Goal: Entertainment & Leisure: Consume media (video, audio)

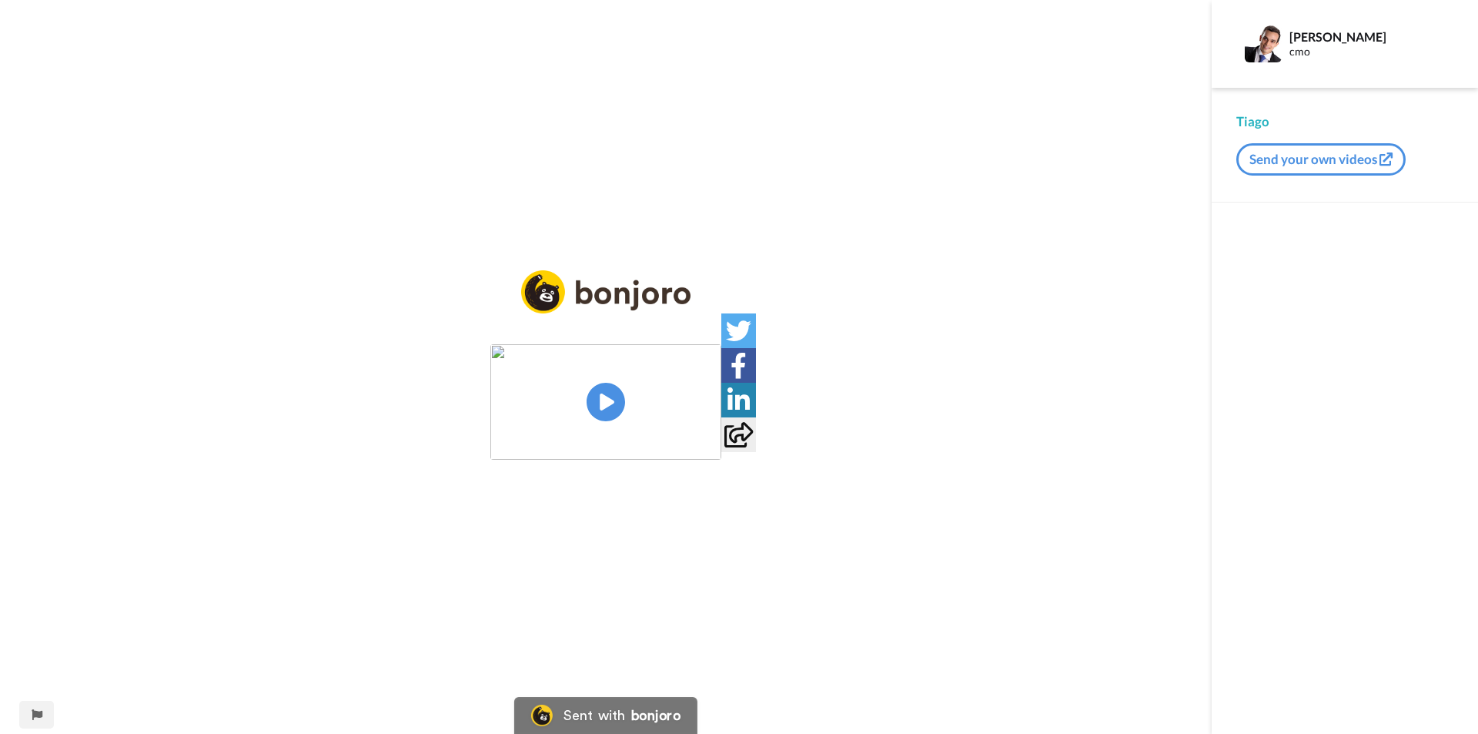
click at [605, 400] on img at bounding box center [605, 401] width 231 height 115
click at [708, 439] on img at bounding box center [700, 431] width 16 height 16
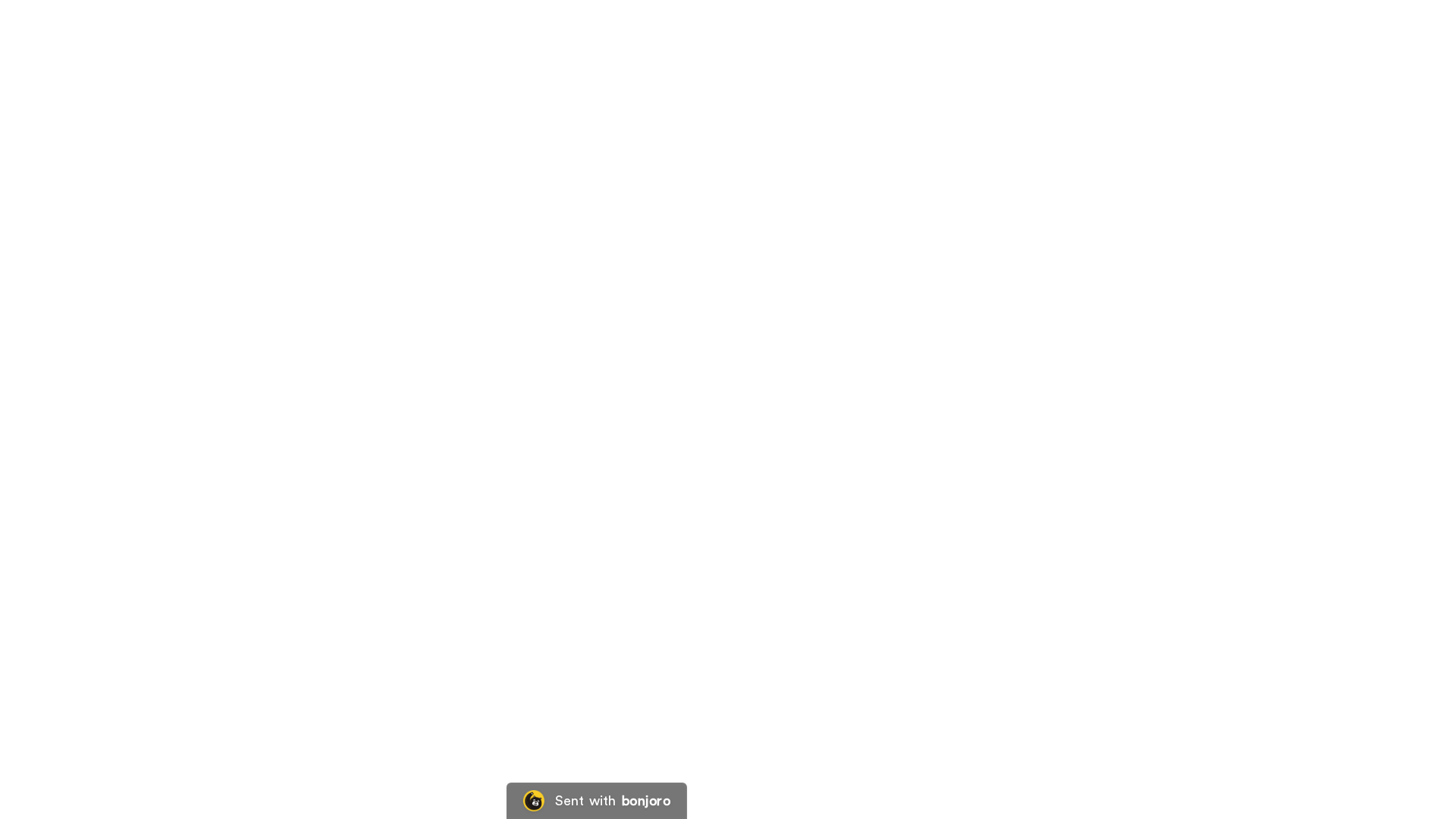
click at [305, 46] on video at bounding box center [728, 409] width 1456 height 819
click at [453, 149] on video at bounding box center [728, 409] width 1456 height 819
click at [462, 17] on video at bounding box center [728, 409] width 1456 height 819
click at [447, 8] on video at bounding box center [728, 409] width 1456 height 819
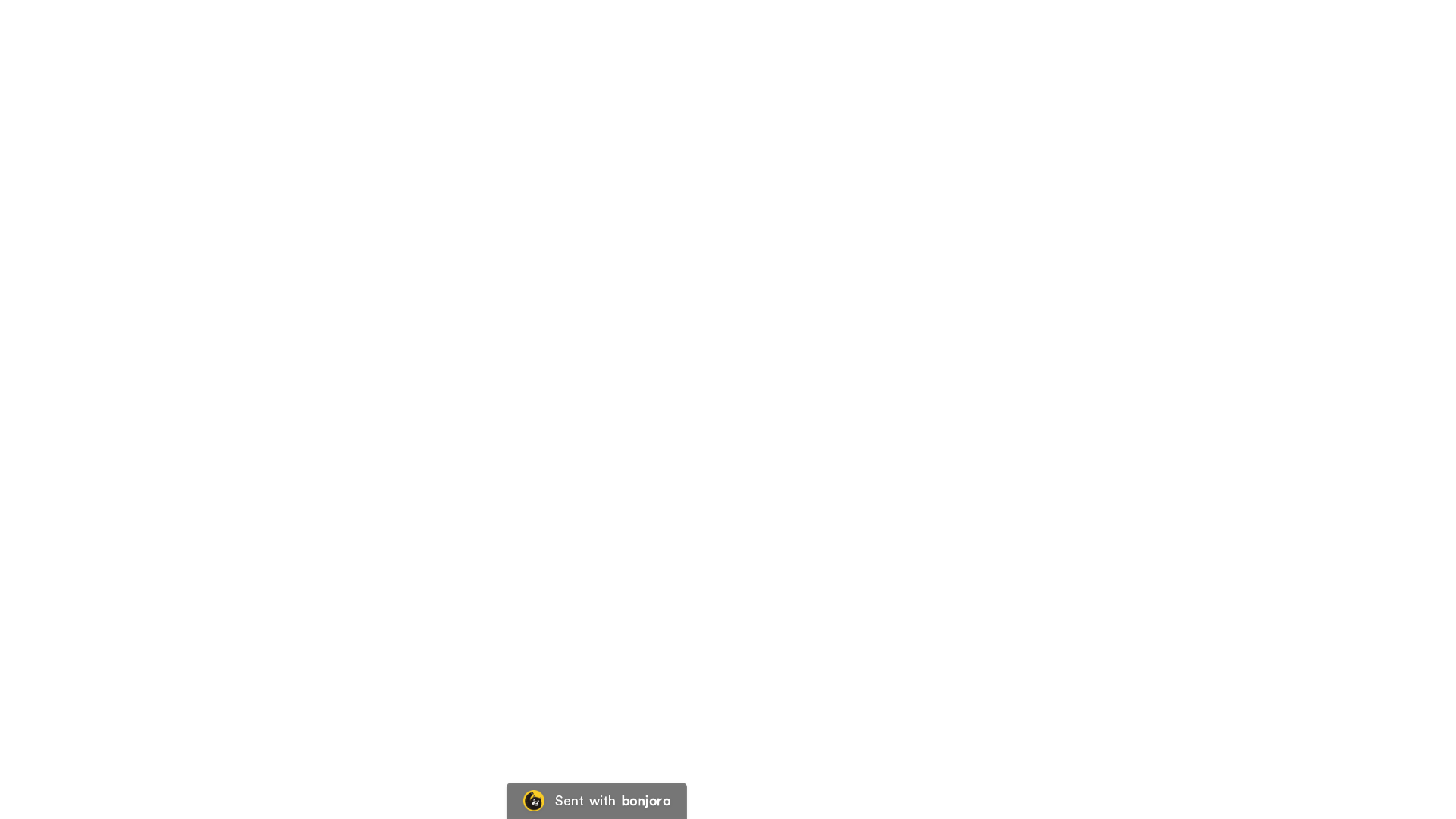
click at [447, 8] on video at bounding box center [728, 409] width 1456 height 819
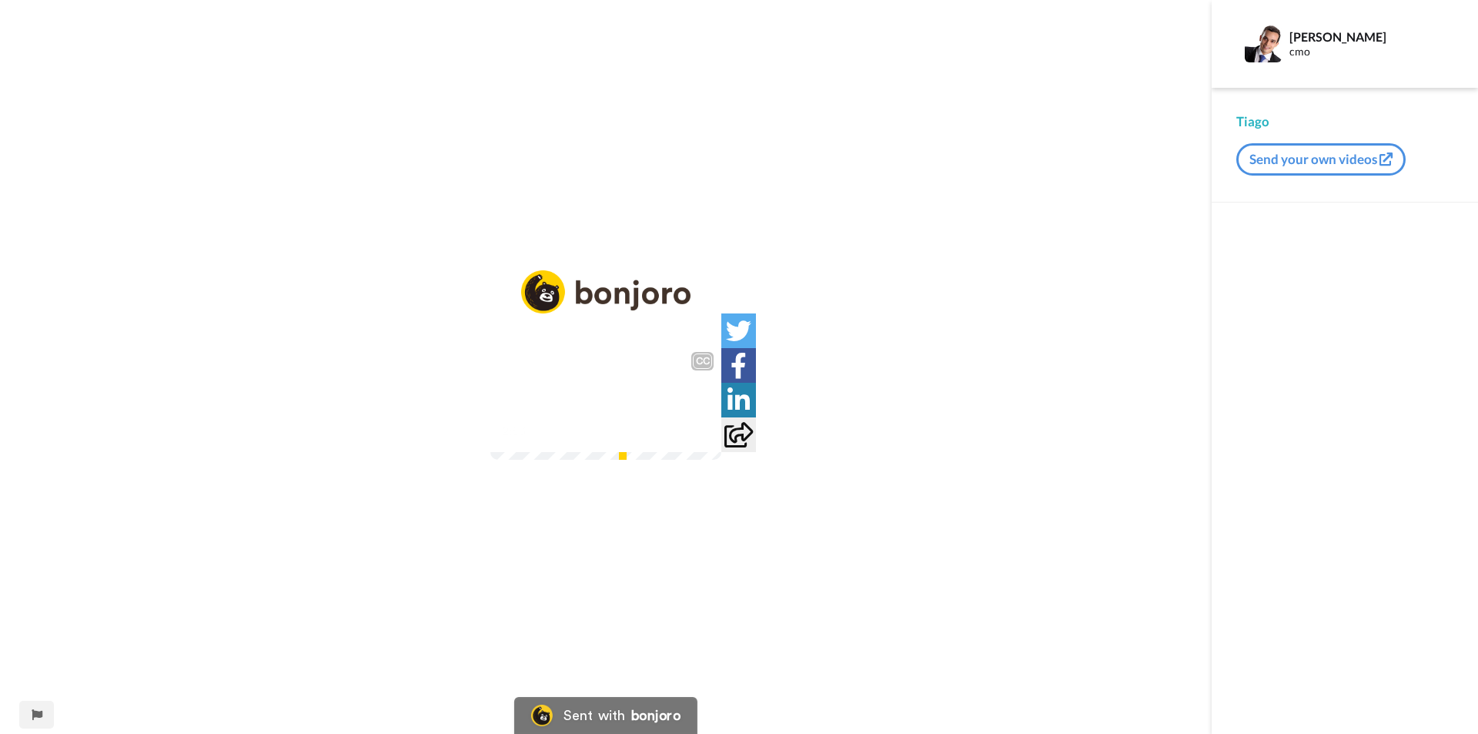
click at [708, 439] on img at bounding box center [700, 431] width 16 height 16
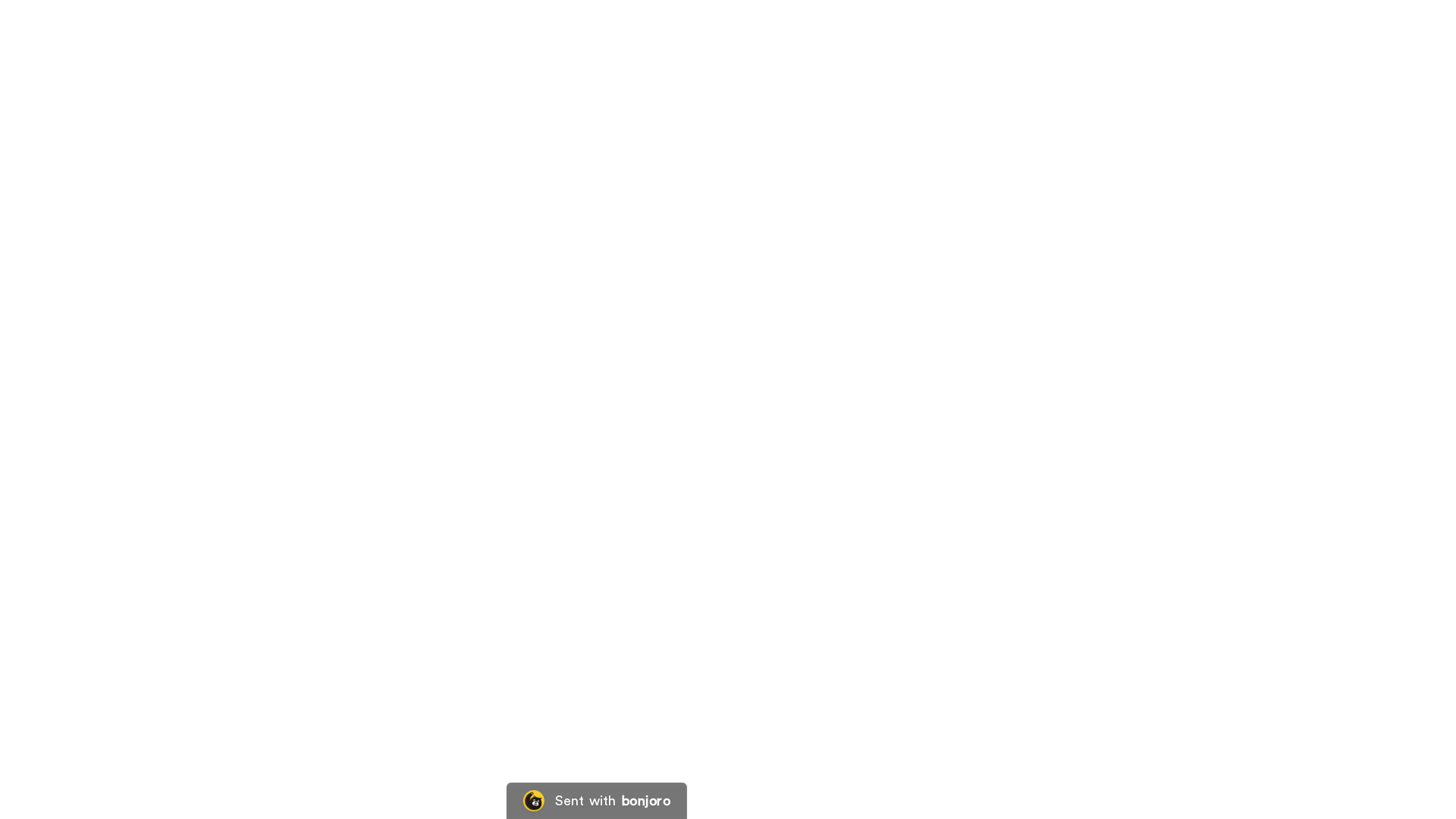
click at [730, 14] on video at bounding box center [728, 409] width 1456 height 819
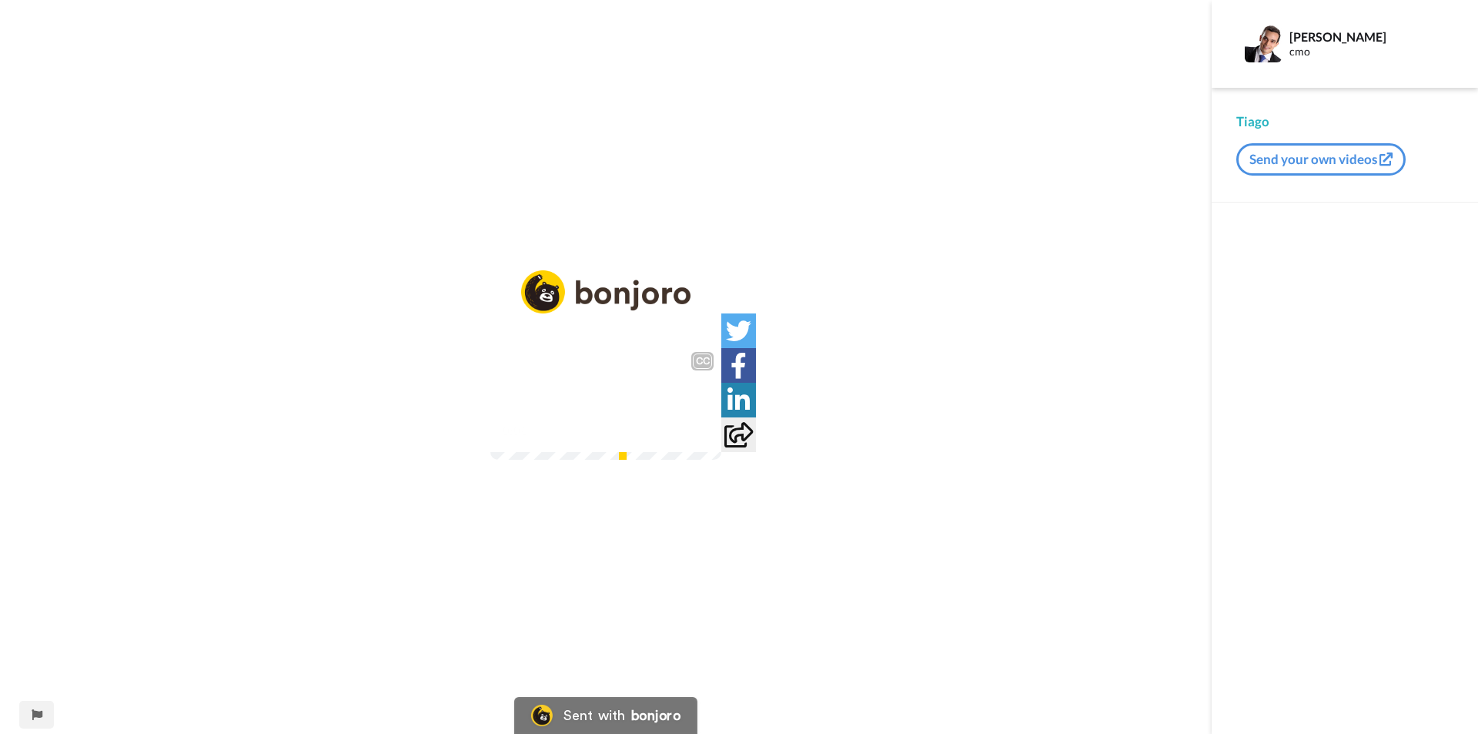
click at [526, 457] on video at bounding box center [605, 401] width 231 height 115
click at [711, 442] on div at bounding box center [699, 431] width 22 height 22
click at [708, 439] on img at bounding box center [700, 431] width 16 height 16
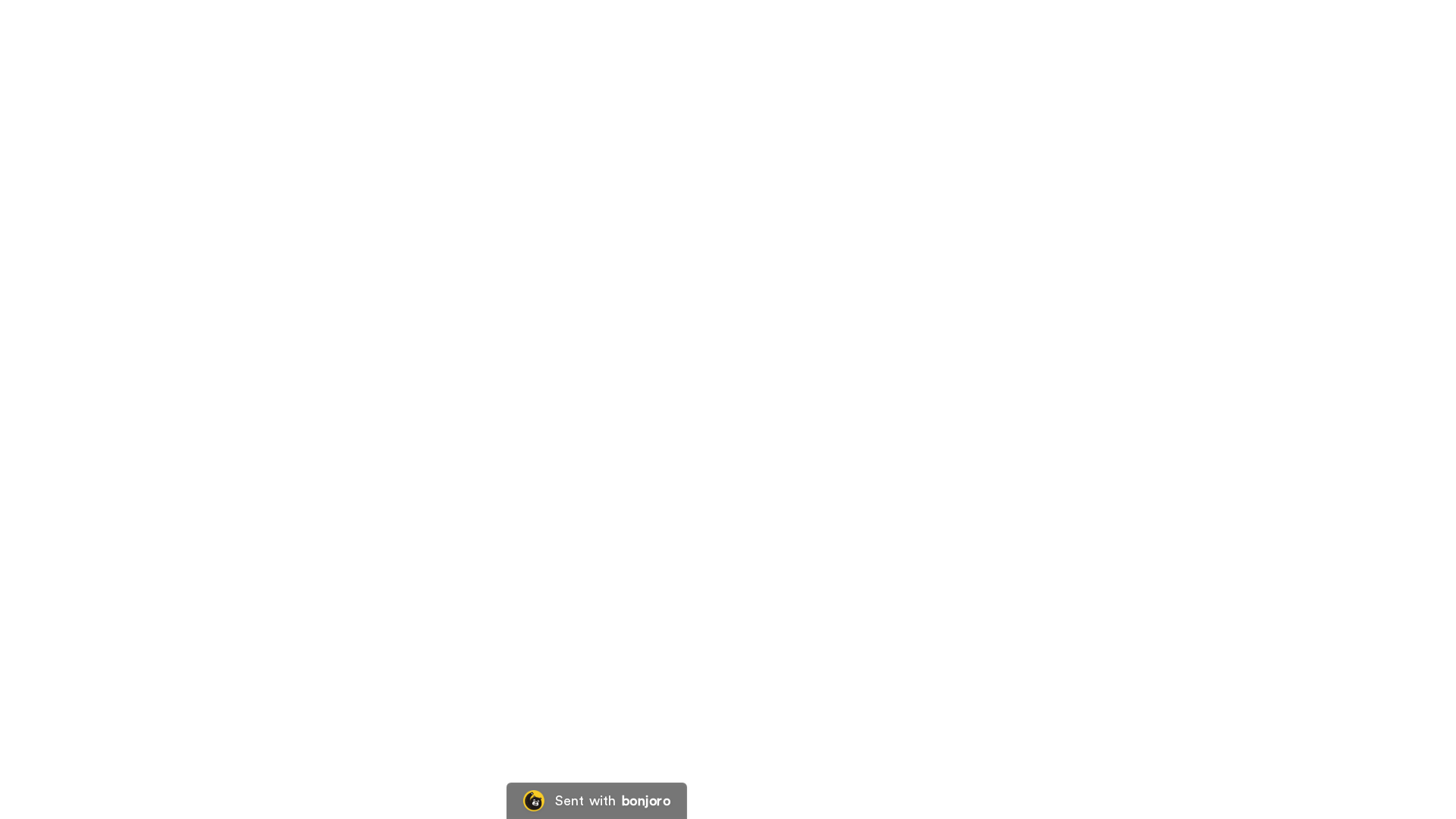
click at [743, 474] on video at bounding box center [728, 409] width 1456 height 819
